Goal: Task Accomplishment & Management: Use online tool/utility

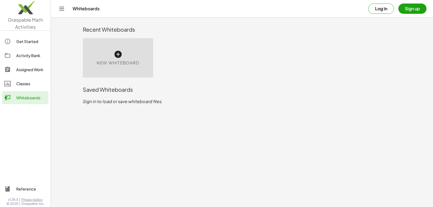
click at [409, 13] on button "Sign up" at bounding box center [413, 9] width 28 height 10
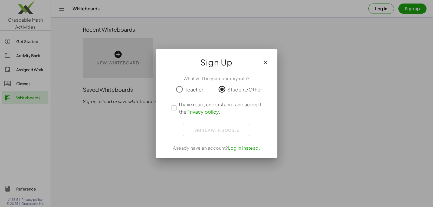
click at [200, 133] on div "Sign up with Google Iniciar sesión con Google Iniciar sesión con Google. Se abr…" at bounding box center [217, 130] width 68 height 12
click at [202, 133] on div "Sign up with Google Iniciar sesión con Google Iniciar sesión con Google. Se abr…" at bounding box center [217, 130] width 68 height 12
